Goal: Communication & Community: Answer question/provide support

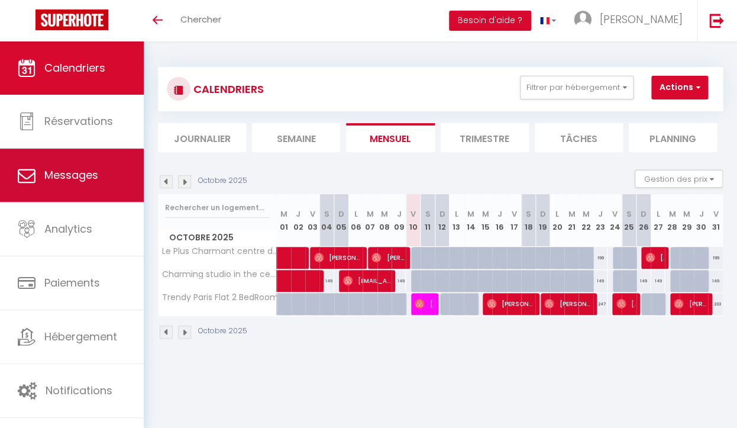
click at [87, 179] on span "Messages" at bounding box center [71, 174] width 54 height 15
select select "message"
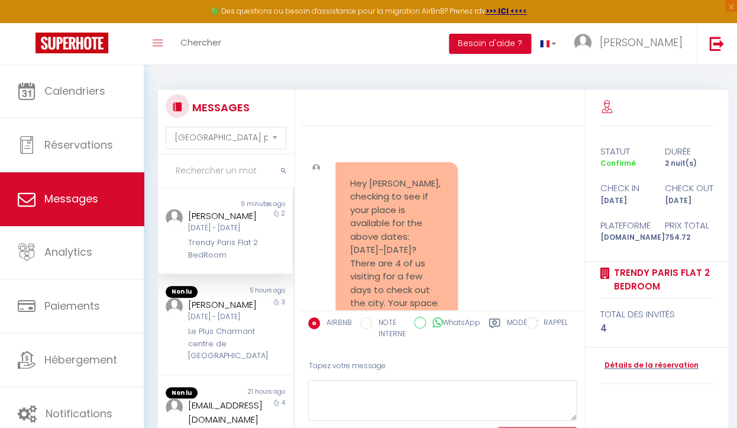
scroll to position [8389, 0]
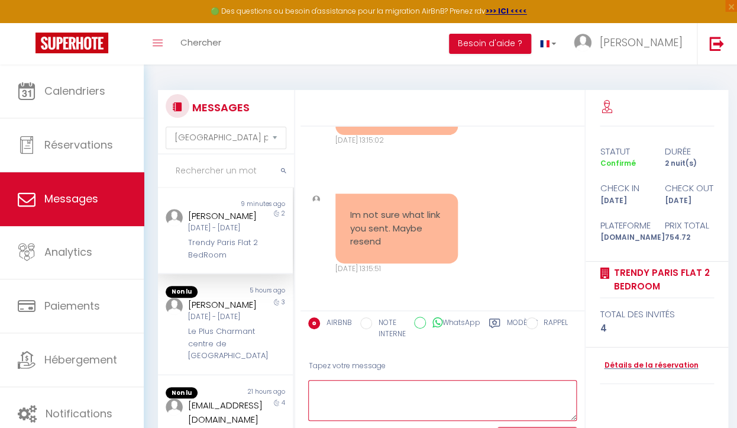
click at [355, 393] on textarea at bounding box center [442, 400] width 268 height 41
paste textarea "[URL][DOMAIN_NAME]"
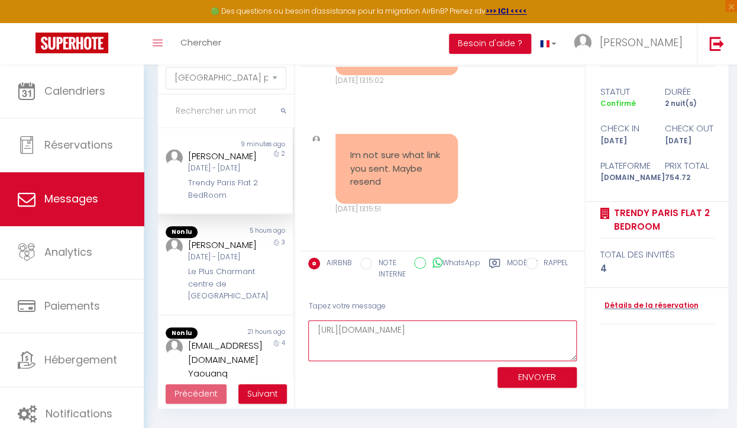
scroll to position [64, 0]
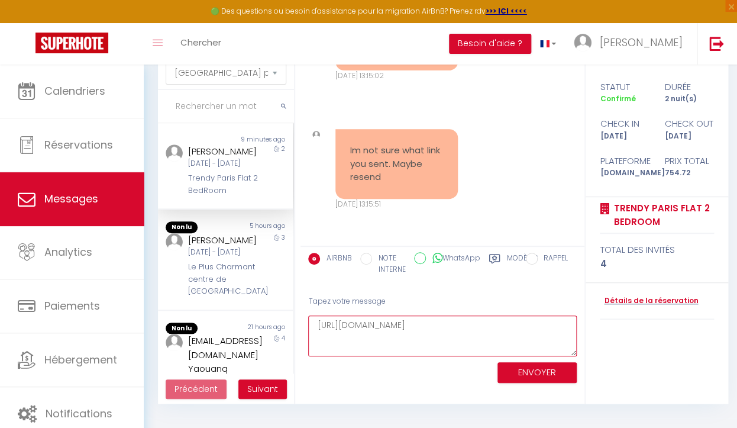
type textarea "[URL][DOMAIN_NAME]"
click at [534, 375] on button "ENVOYER" at bounding box center [536, 372] width 79 height 21
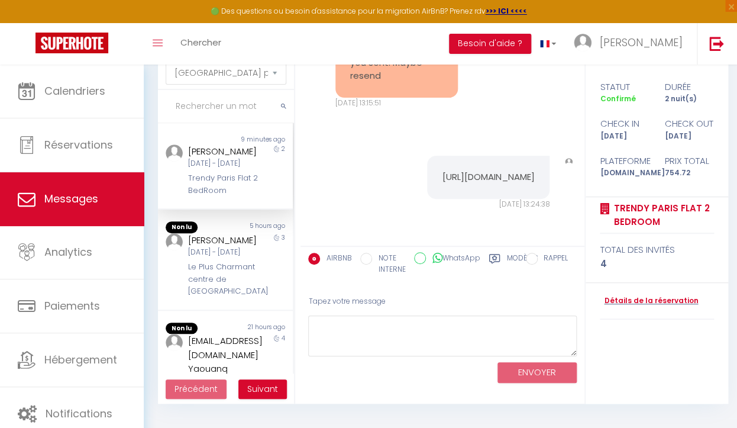
scroll to position [8557, 0]
